Goal: Task Accomplishment & Management: Manage account settings

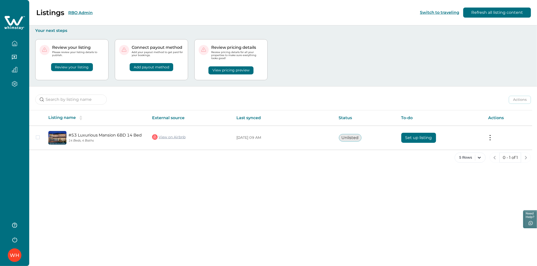
click at [74, 66] on button "Review your listing" at bounding box center [72, 67] width 42 height 8
click at [20, 247] on div "WH" at bounding box center [14, 241] width 29 height 50
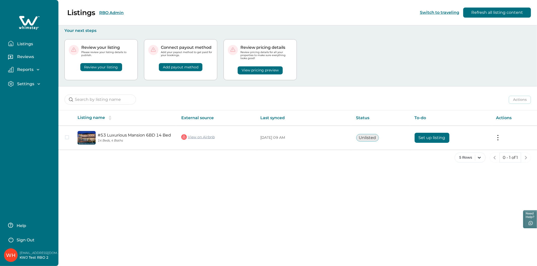
click at [23, 240] on p "Sign Out" at bounding box center [26, 240] width 18 height 5
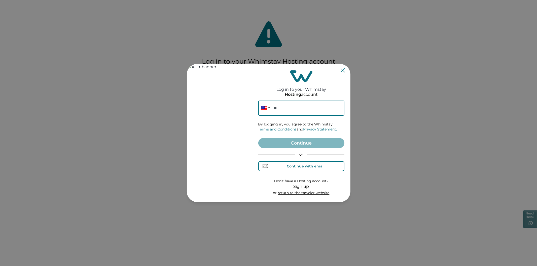
click at [296, 166] on div "Continue with email" at bounding box center [306, 166] width 38 height 4
click at [295, 108] on input at bounding box center [301, 108] width 86 height 15
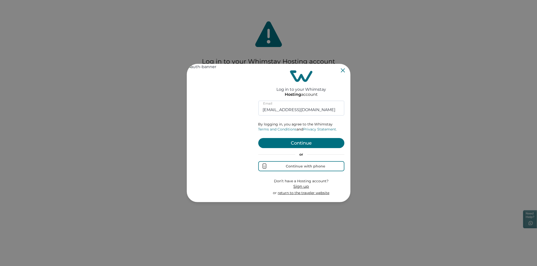
type input "rbo62@yopmail.com"
click at [313, 143] on button "Continue" at bounding box center [301, 143] width 86 height 10
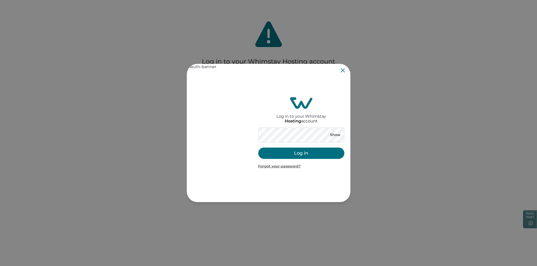
click at [304, 152] on button "Log in" at bounding box center [301, 153] width 86 height 11
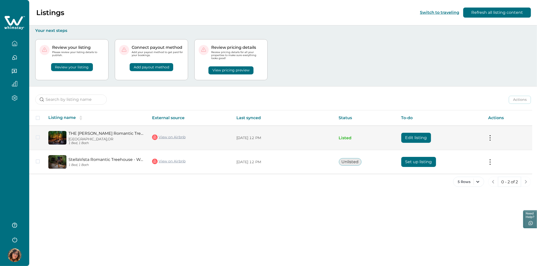
click at [408, 138] on button "Edit listing" at bounding box center [416, 138] width 30 height 10
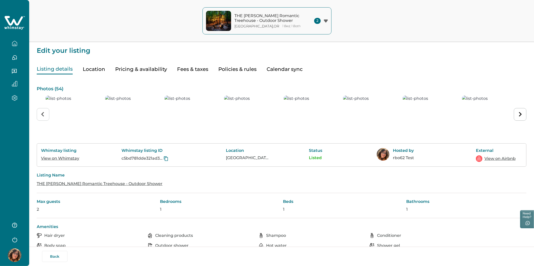
click at [97, 67] on button "Location" at bounding box center [94, 69] width 22 height 10
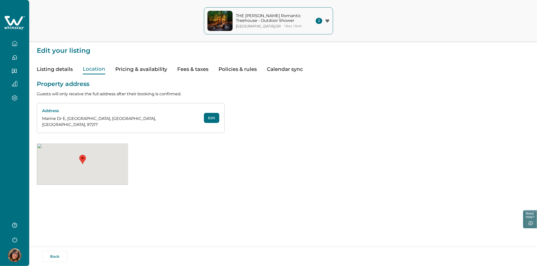
click at [124, 67] on button "Pricing & availability" at bounding box center [141, 69] width 52 height 10
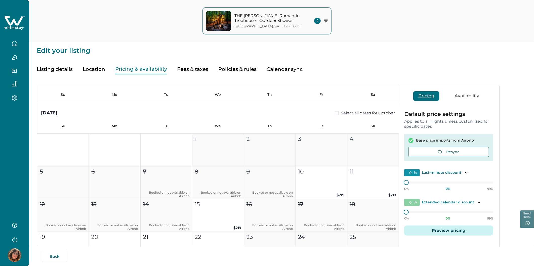
scroll to position [205, 0]
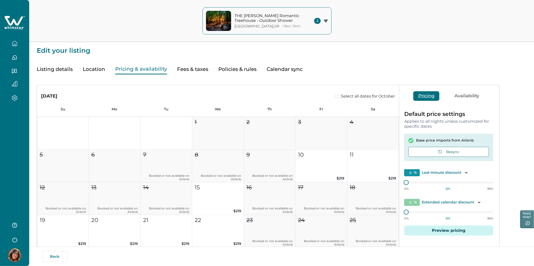
click at [183, 69] on button "Fees & taxes" at bounding box center [192, 69] width 31 height 10
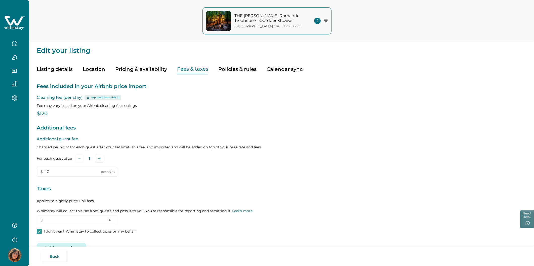
type input "10"
type input "0"
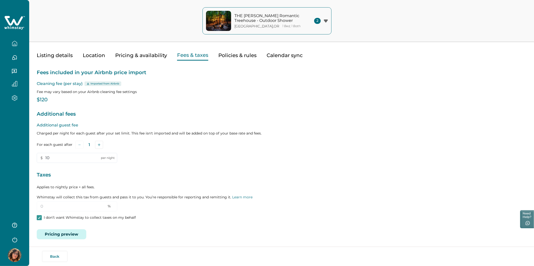
scroll to position [15, 0]
click at [287, 125] on p "Additional guest fee" at bounding box center [282, 125] width 490 height 6
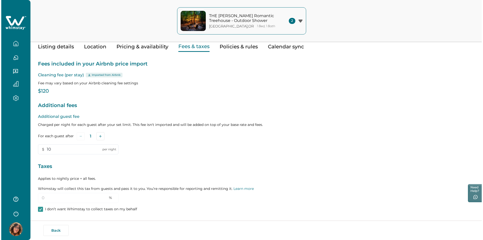
scroll to position [0, 0]
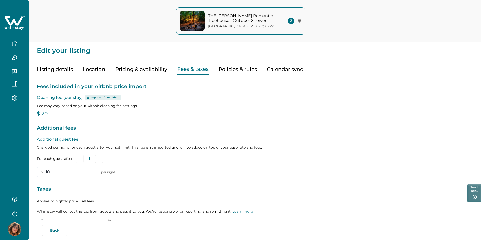
click at [13, 27] on icon at bounding box center [13, 28] width 3 height 2
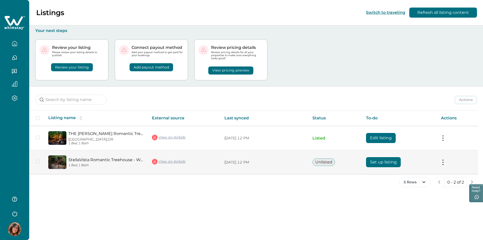
click at [392, 161] on button "Set up listing" at bounding box center [383, 162] width 35 height 10
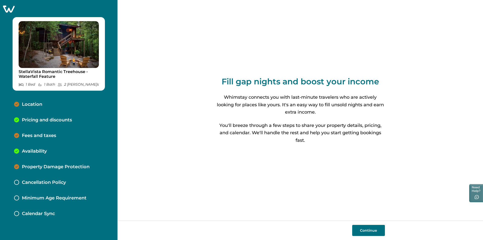
click at [57, 117] on div "Pricing and discounts" at bounding box center [58, 120] width 97 height 16
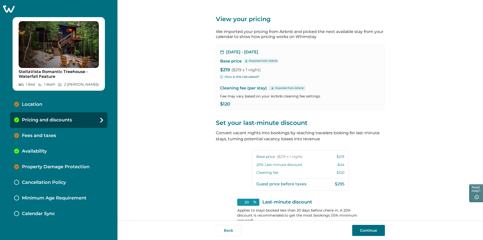
scroll to position [48, 0]
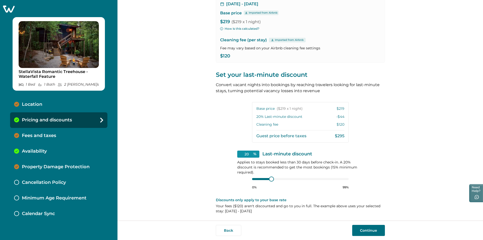
click at [35, 131] on div "Fees and taxes" at bounding box center [58, 136] width 97 height 16
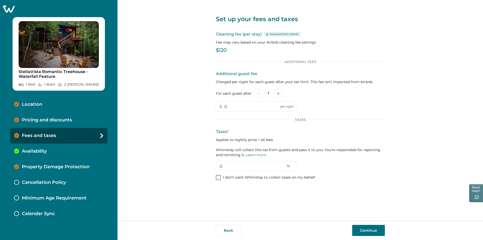
click at [282, 32] on p "Imported from Airbnb" at bounding box center [284, 34] width 29 height 4
drag, startPoint x: 257, startPoint y: 139, endPoint x: 215, endPoint y: 138, distance: 41.8
click at [215, 138] on div "Set up your fees and taxes Cleaning fee (per stay) Imported from Airbnb Fee may…" at bounding box center [300, 110] width 366 height 220
copy p "Applies to nightly price"
click at [258, 134] on p "Taxes *" at bounding box center [300, 132] width 169 height 6
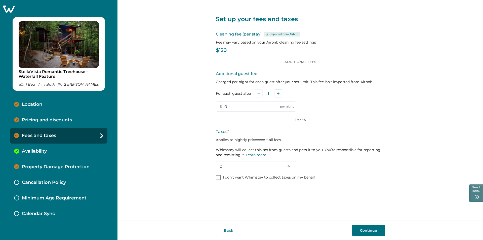
click at [234, 121] on div "Taxes" at bounding box center [300, 119] width 169 height 4
drag, startPoint x: 297, startPoint y: 33, endPoint x: 269, endPoint y: 35, distance: 28.2
click at [269, 35] on div "Imported from Airbnb" at bounding box center [282, 34] width 37 height 5
copy p "Imported from Airbnb"
click at [361, 68] on div "Additional Fees Additional guest fee Charged per night for each guest after you…" at bounding box center [300, 86] width 169 height 52
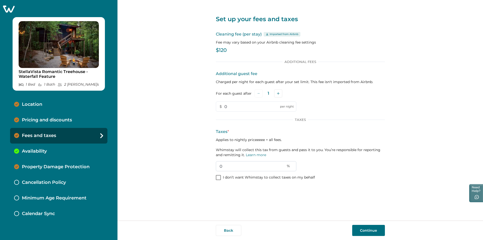
click at [242, 170] on input "0" at bounding box center [256, 166] width 81 height 10
click at [233, 169] on input "0" at bounding box center [300, 168] width 169 height 14
click at [338, 152] on p "Applies to nightly price + all fees. Whimstay will collect this tax from guests…" at bounding box center [300, 147] width 169 height 20
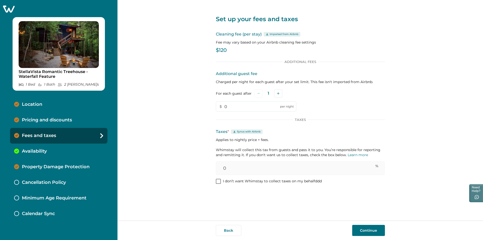
click at [358, 233] on button "Continue" at bounding box center [368, 230] width 33 height 11
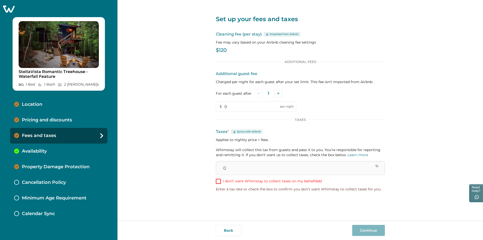
click at [234, 169] on input "0" at bounding box center [300, 168] width 169 height 14
click at [222, 193] on div "Set up your fees and taxes Cleaning fee (per stay) Imported from Airbnb Fee may…" at bounding box center [300, 99] width 169 height 199
click at [62, 118] on p "Pricing and discounts" at bounding box center [47, 120] width 50 height 6
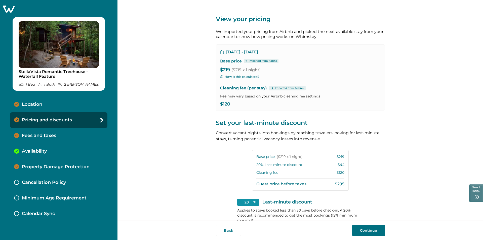
click at [61, 133] on div "Fees and taxes" at bounding box center [58, 136] width 97 height 16
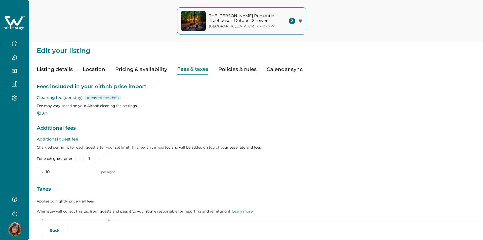
type input "10"
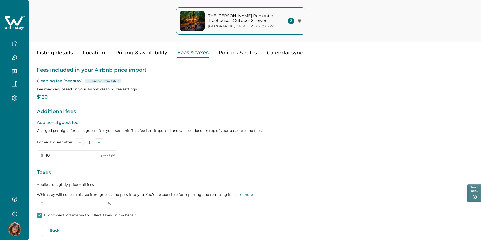
scroll to position [42, 0]
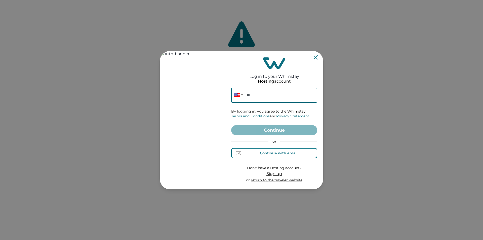
click at [284, 153] on div "Continue with email" at bounding box center [279, 153] width 38 height 4
click at [254, 99] on input at bounding box center [274, 95] width 86 height 15
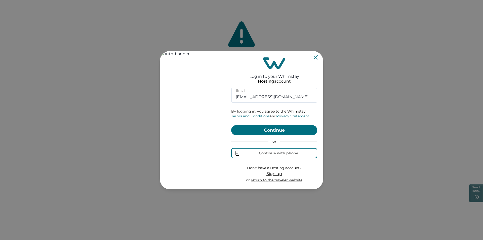
type input "rbo61@yopmail.com"
click at [266, 129] on button "Continue" at bounding box center [274, 130] width 86 height 10
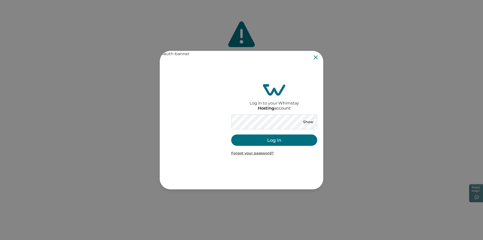
click at [271, 142] on button "Log in" at bounding box center [274, 139] width 86 height 11
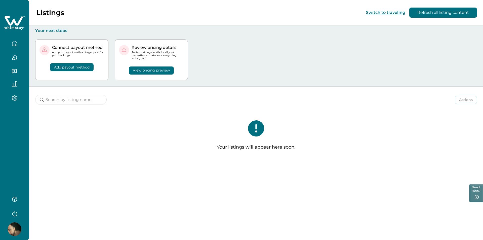
click at [17, 212] on icon "button" at bounding box center [15, 213] width 8 height 8
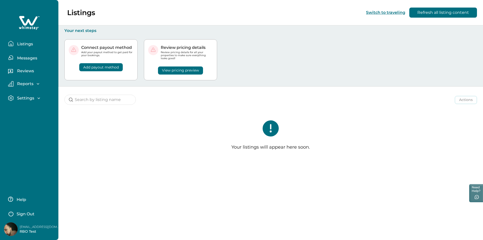
click at [33, 214] on p "Sign Out" at bounding box center [26, 213] width 18 height 5
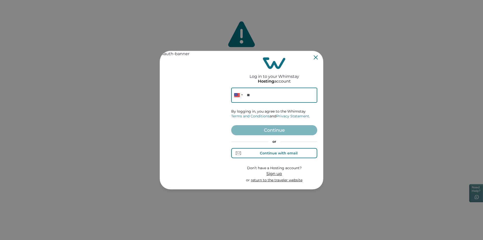
click at [275, 152] on div "Continue with email" at bounding box center [279, 153] width 38 height 4
click at [257, 96] on input at bounding box center [274, 95] width 86 height 15
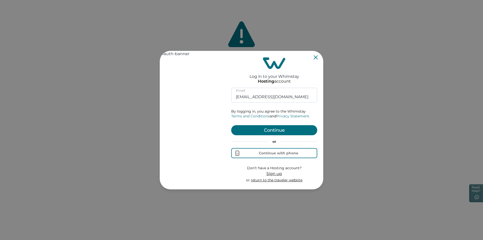
type input "rbo62@yopmail.com"
click at [273, 132] on button "Continue" at bounding box center [274, 130] width 86 height 10
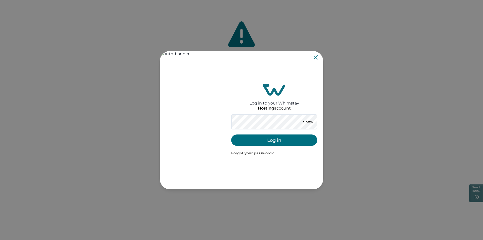
click at [272, 139] on button "Log in" at bounding box center [274, 139] width 86 height 11
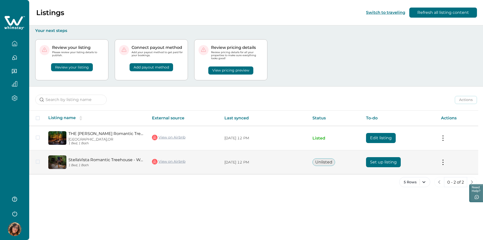
click at [383, 161] on button "Set up listing" at bounding box center [383, 162] width 35 height 10
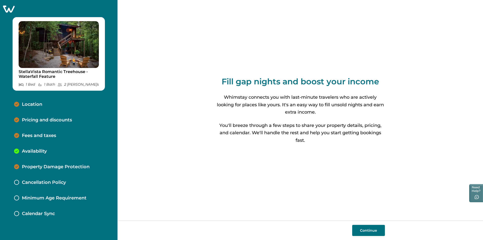
click at [42, 136] on p "Fees and taxes" at bounding box center [39, 136] width 34 height 6
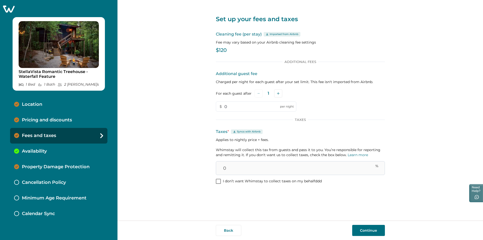
click at [272, 170] on input "0" at bounding box center [300, 168] width 169 height 14
click at [366, 228] on button "Continue" at bounding box center [368, 230] width 33 height 11
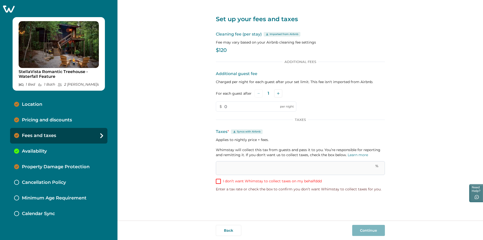
click at [272, 172] on input "text" at bounding box center [300, 168] width 169 height 14
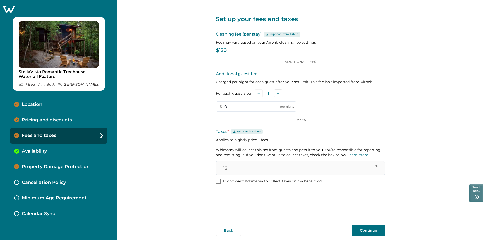
type input "1"
type input "0"
click at [330, 106] on div "Additional guest fee Charged per night for each guest after your set limit. Thi…" at bounding box center [300, 91] width 169 height 41
click at [377, 233] on button "Continue" at bounding box center [368, 230] width 33 height 11
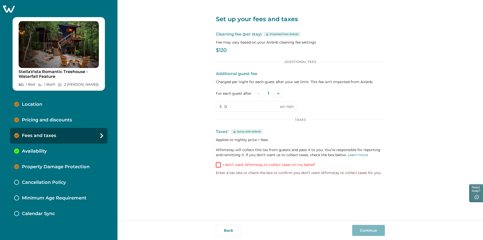
click at [253, 145] on p "Applies to nightly price + fees. Whimstay will collect this tax from guests and…" at bounding box center [300, 147] width 169 height 20
drag, startPoint x: 215, startPoint y: 174, endPoint x: 242, endPoint y: 174, distance: 27.2
click at [242, 174] on div "Set up your fees and taxes Cleaning fee (per stay) Imported from Airbnb Fee may…" at bounding box center [300, 110] width 366 height 220
click at [242, 173] on p "Enter a tax rate or check the box to confirm you don’t want Whimstay to collect…" at bounding box center [300, 172] width 169 height 5
drag, startPoint x: 256, startPoint y: 172, endPoint x: 282, endPoint y: 172, distance: 26.2
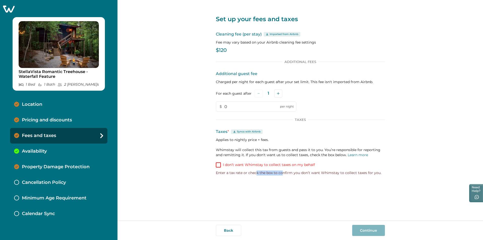
click at [282, 172] on p "Enter a tax rate or check the box to confirm you don’t want Whimstay to collect…" at bounding box center [300, 172] width 169 height 5
click at [280, 174] on p "Enter a tax rate or check the box to confirm you don’t want Whimstay to collect…" at bounding box center [300, 172] width 169 height 5
click at [257, 174] on p "Enter a tax rate or check the box to confirm you don’t want Whimstay to collect…" at bounding box center [300, 172] width 169 height 5
click at [229, 152] on p "Applies to nightly price + fees. Whimstay will collect this tax from guests and…" at bounding box center [300, 147] width 169 height 20
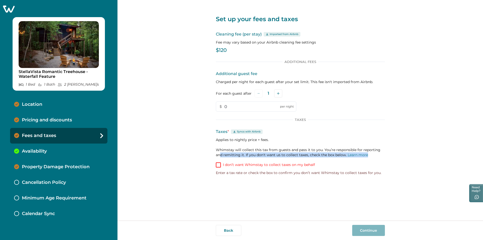
drag, startPoint x: 243, startPoint y: 158, endPoint x: 220, endPoint y: 157, distance: 22.9
click at [220, 157] on div "Additional Fees Additional guest fee Charged per night for each guest after you…" at bounding box center [300, 118] width 169 height 116
click at [226, 157] on p "Applies to nightly price + fees. Whimstay will collect this tax from guests and…" at bounding box center [300, 147] width 169 height 20
click at [225, 173] on p "Enter a tax rate or check the box to confirm you don’t want Whimstay to collect…" at bounding box center [300, 172] width 169 height 5
click at [246, 183] on div "Set up your fees and taxes Cleaning fee (per stay) Imported from Airbnb Fee may…" at bounding box center [300, 110] width 169 height 220
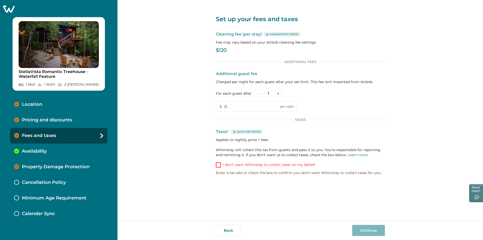
click at [218, 165] on span at bounding box center [218, 164] width 5 height 5
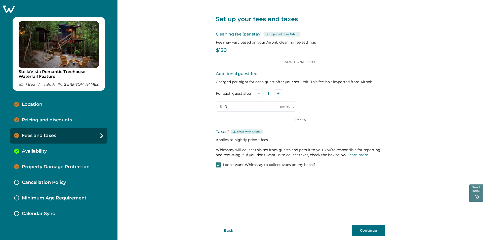
click at [217, 163] on div at bounding box center [218, 165] width 3 height 4
click at [321, 165] on div "Additional Fees Additional guest fee Charged per night for each guest after you…" at bounding box center [300, 114] width 169 height 109
click at [218, 164] on span at bounding box center [218, 164] width 5 height 5
click at [218, 164] on icon at bounding box center [218, 165] width 3 height 3
click at [218, 164] on span at bounding box center [218, 164] width 5 height 5
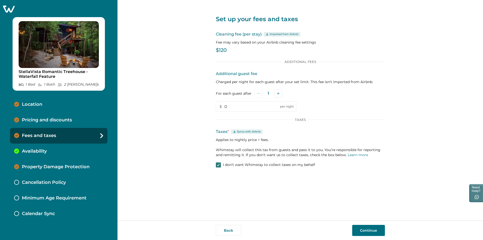
click at [218, 164] on icon at bounding box center [218, 165] width 3 height 3
click at [366, 228] on button "Continue" at bounding box center [368, 230] width 33 height 11
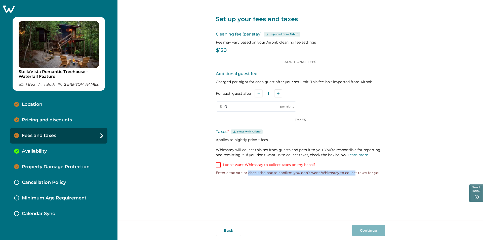
drag, startPoint x: 248, startPoint y: 173, endPoint x: 353, endPoint y: 173, distance: 105.2
click at [353, 173] on p "Enter a tax rate or check the box to confirm you don’t want Whimstay to collect…" at bounding box center [300, 172] width 169 height 5
drag, startPoint x: 390, startPoint y: 171, endPoint x: 213, endPoint y: 171, distance: 177.4
click at [213, 171] on div "Set up your fees and taxes Cleaning fee (per stay) Imported from Airbnb Fee may…" at bounding box center [300, 110] width 366 height 220
click at [213, 174] on div "Set up your fees and taxes Cleaning fee (per stay) Imported from Airbnb Fee may…" at bounding box center [300, 110] width 366 height 220
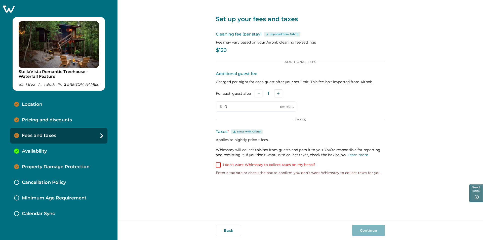
click at [219, 165] on span at bounding box center [218, 164] width 5 height 5
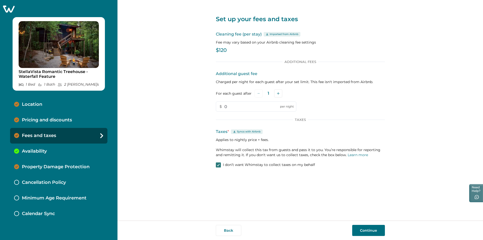
click at [219, 165] on icon at bounding box center [218, 165] width 3 height 3
click at [219, 165] on span at bounding box center [218, 164] width 5 height 5
click at [219, 165] on icon at bounding box center [218, 165] width 3 height 3
drag, startPoint x: 316, startPoint y: 163, endPoint x: 226, endPoint y: 163, distance: 90.3
click at [226, 163] on div "Additional Fees Additional guest fee Charged per night for each guest after you…" at bounding box center [300, 114] width 169 height 109
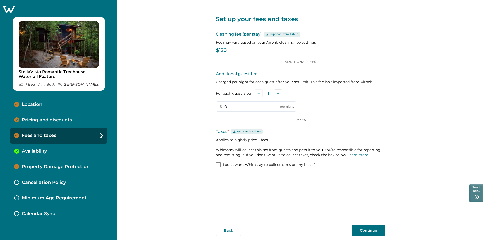
click at [205, 186] on div "Set up your fees and taxes Cleaning fee (per stay) Imported from Airbnb Fee may…" at bounding box center [300, 110] width 366 height 220
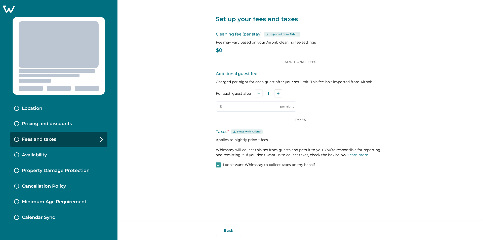
click at [11, 11] on icon at bounding box center [9, 9] width 12 height 8
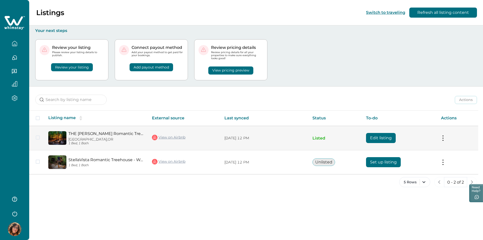
click at [374, 135] on button "Edit listing" at bounding box center [381, 138] width 30 height 10
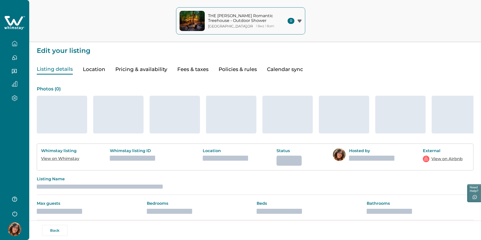
click at [185, 69] on button "Fees & taxes" at bounding box center [192, 69] width 31 height 10
type input "0"
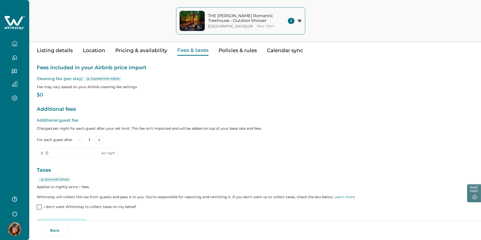
scroll to position [36, 0]
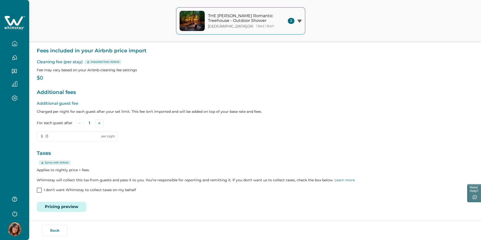
click at [162, 148] on div "Additional guest fee Charged per night for each guest after your set limit. Thi…" at bounding box center [255, 146] width 436 height 93
click at [41, 189] on span at bounding box center [39, 189] width 5 height 5
click at [50, 139] on input "0" at bounding box center [77, 136] width 81 height 10
click at [62, 134] on input "0" at bounding box center [77, 136] width 81 height 10
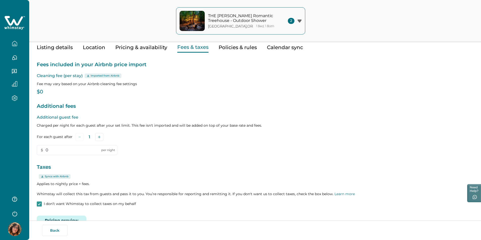
scroll to position [0, 0]
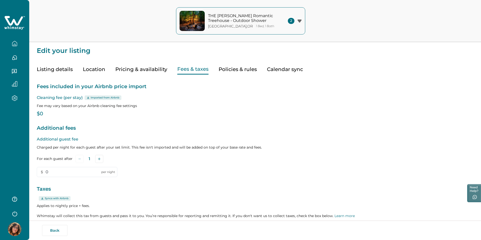
click at [154, 68] on button "Pricing & availability" at bounding box center [141, 69] width 52 height 10
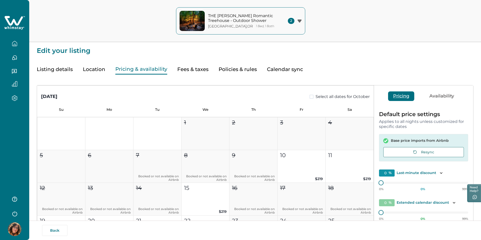
scroll to position [205, 0]
click at [228, 68] on button "Policies & rules" at bounding box center [237, 69] width 38 height 10
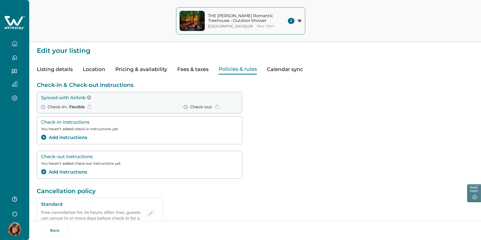
click at [274, 67] on button "Calendar sync" at bounding box center [285, 69] width 36 height 10
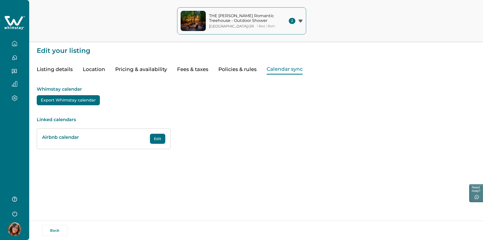
click at [181, 67] on button "Fees & taxes" at bounding box center [192, 69] width 31 height 10
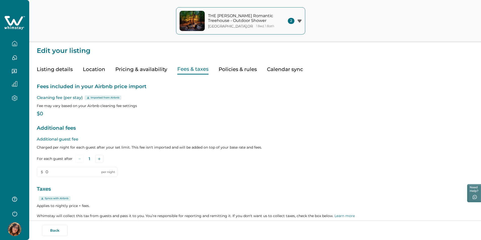
click at [98, 67] on button "Location" at bounding box center [94, 69] width 22 height 10
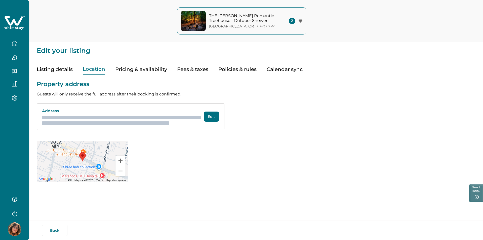
click at [60, 72] on button "Listing details" at bounding box center [55, 69] width 36 height 10
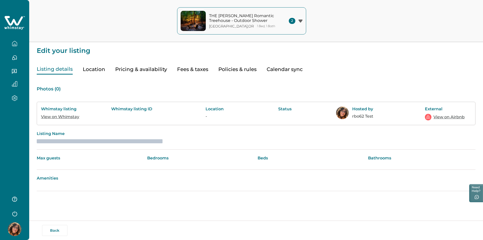
click at [238, 70] on button "Policies & rules" at bounding box center [237, 69] width 38 height 10
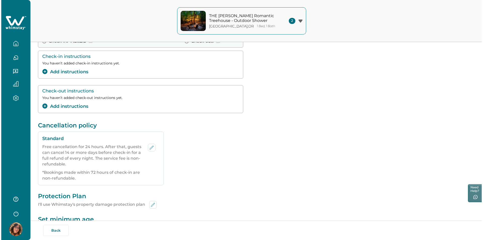
scroll to position [20, 0]
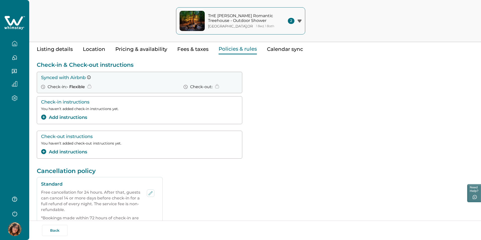
click at [43, 117] on icon "add-instructions" at bounding box center [43, 116] width 5 height 5
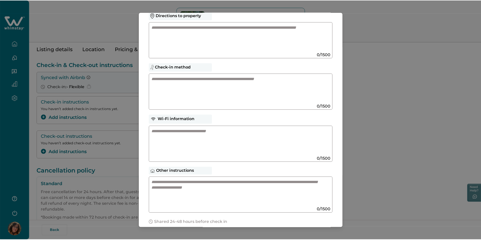
scroll to position [72, 0]
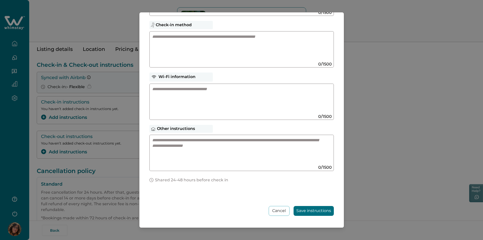
click at [359, 157] on div "Check-in instructions Optional, but highly recommended - help your guests arriv…" at bounding box center [241, 120] width 483 height 240
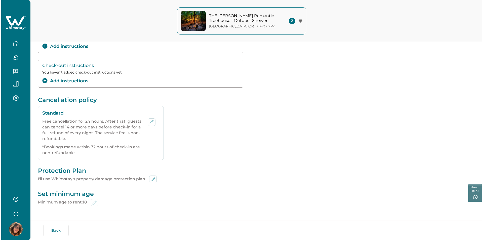
scroll to position [96, 0]
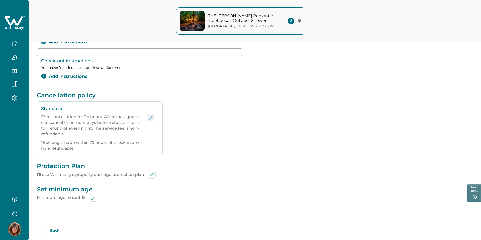
click at [152, 116] on icon "edit-policy" at bounding box center [151, 117] width 4 height 4
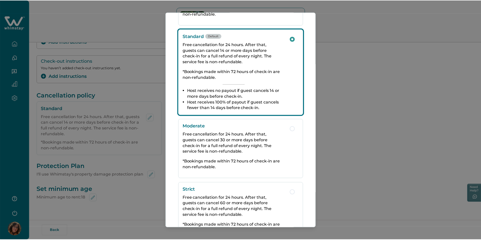
scroll to position [25, 0]
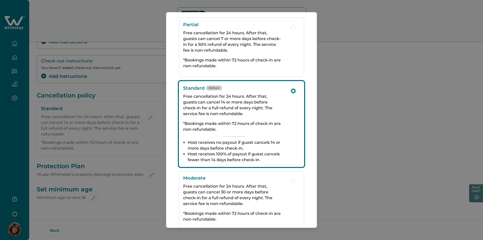
click at [115, 184] on div "Choose your cancellation policy See full policy details in the Help Center . Pa…" at bounding box center [241, 120] width 483 height 240
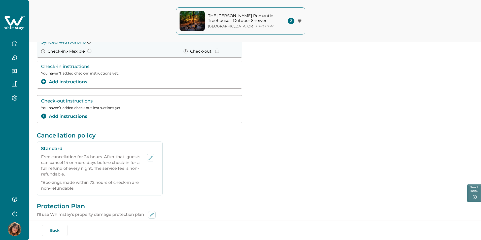
scroll to position [0, 0]
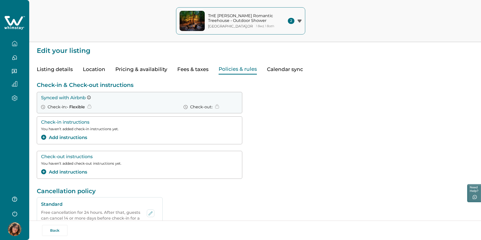
click at [199, 70] on button "Fees & taxes" at bounding box center [192, 69] width 31 height 10
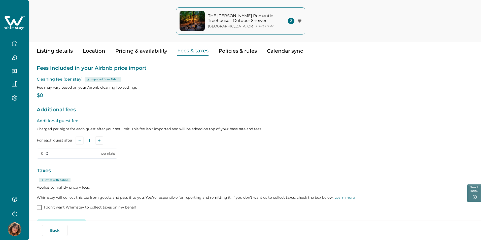
scroll to position [36, 0]
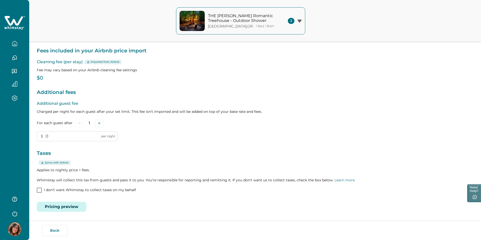
click at [59, 135] on input "0" at bounding box center [77, 136] width 81 height 10
click at [65, 203] on button "Pricing preview" at bounding box center [62, 207] width 50 height 10
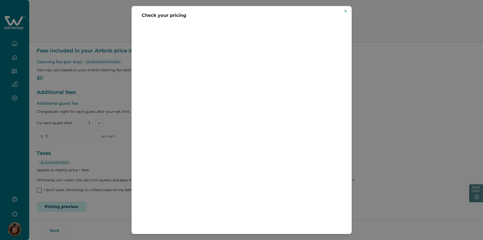
click at [381, 139] on div "Check your pricing" at bounding box center [241, 120] width 483 height 240
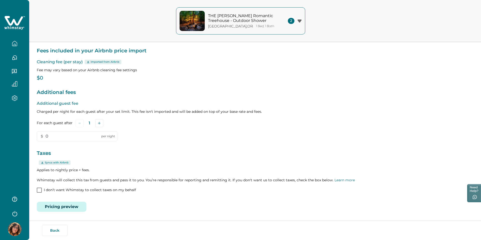
click at [245, 114] on p "Charged per night for each guest after your set limit. This fee isn't imported …" at bounding box center [255, 111] width 436 height 5
click at [67, 133] on input "0" at bounding box center [77, 136] width 81 height 10
